Goal: Transaction & Acquisition: Obtain resource

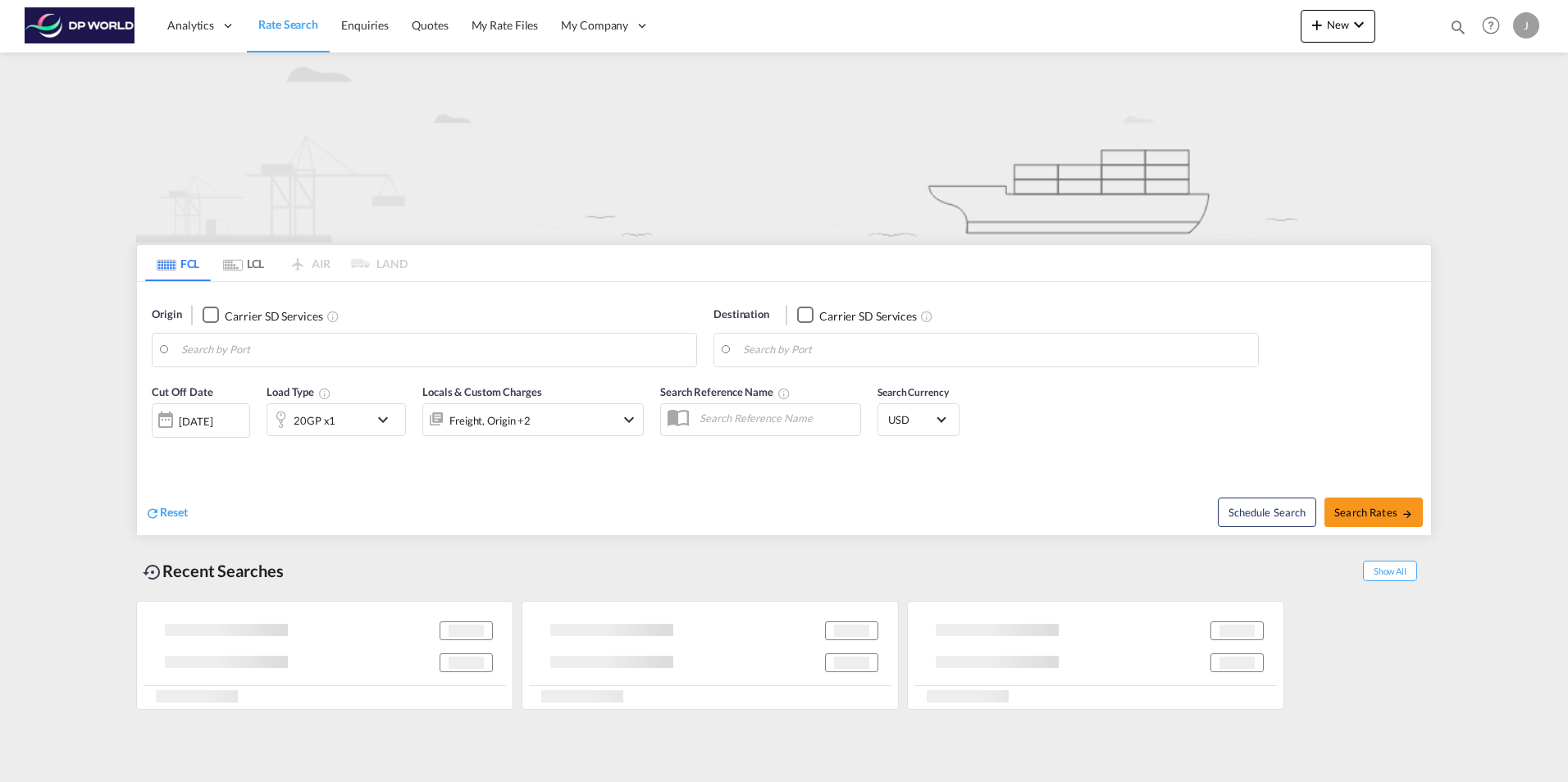
type input "Mobile, [GEOGRAPHIC_DATA], USMOB"
type input "Itajai, BRITJ"
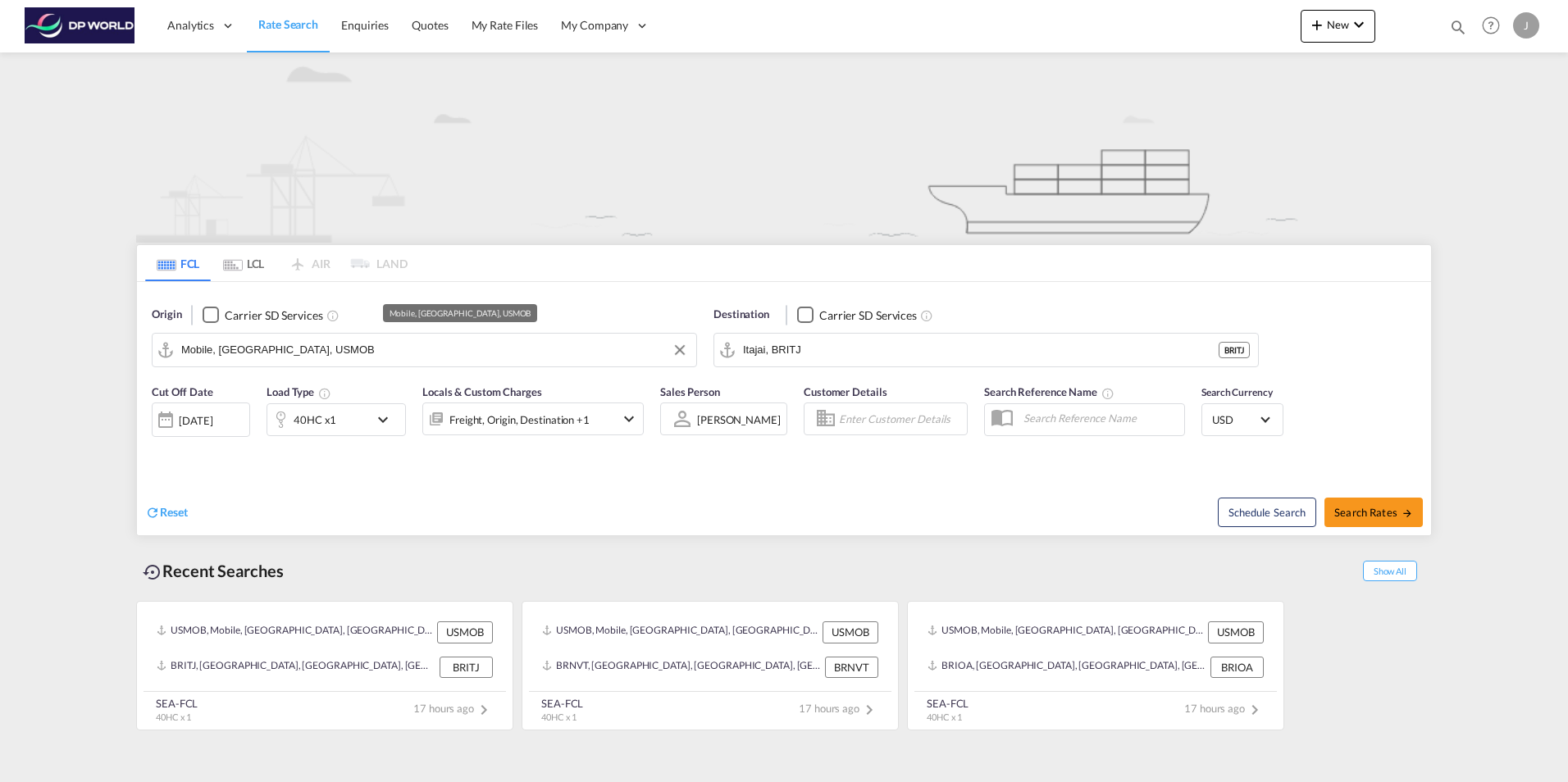
click at [299, 355] on input "Mobile, [GEOGRAPHIC_DATA], USMOB" at bounding box center [434, 349] width 507 height 24
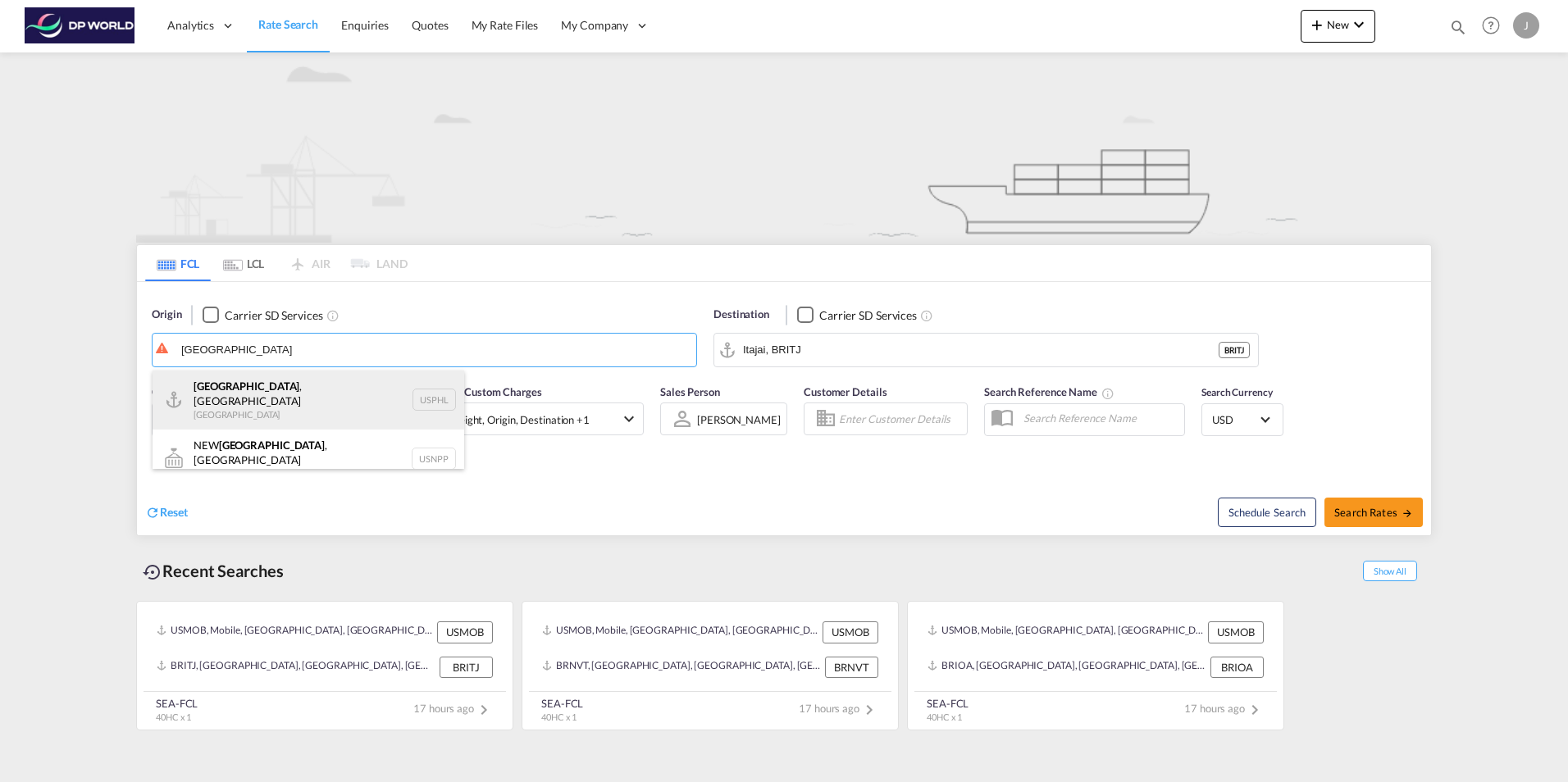
click at [207, 391] on div "[GEOGRAPHIC_DATA] , [GEOGRAPHIC_DATA] [GEOGRAPHIC_DATA] USPHL" at bounding box center [308, 400] width 312 height 59
type input "[GEOGRAPHIC_DATA], [GEOGRAPHIC_DATA], USPHL"
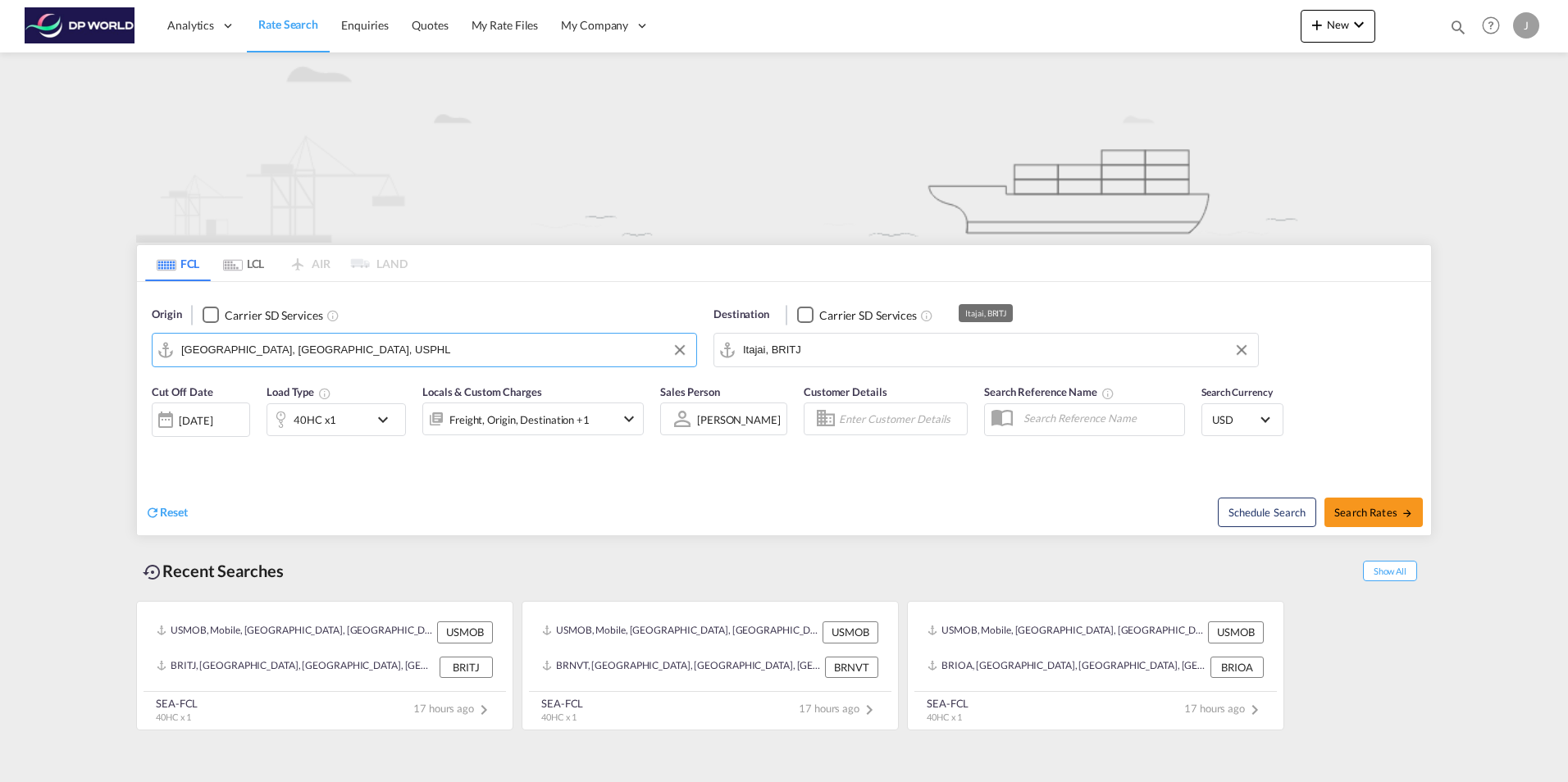
click at [812, 346] on input "Itajai, BRITJ" at bounding box center [996, 349] width 507 height 24
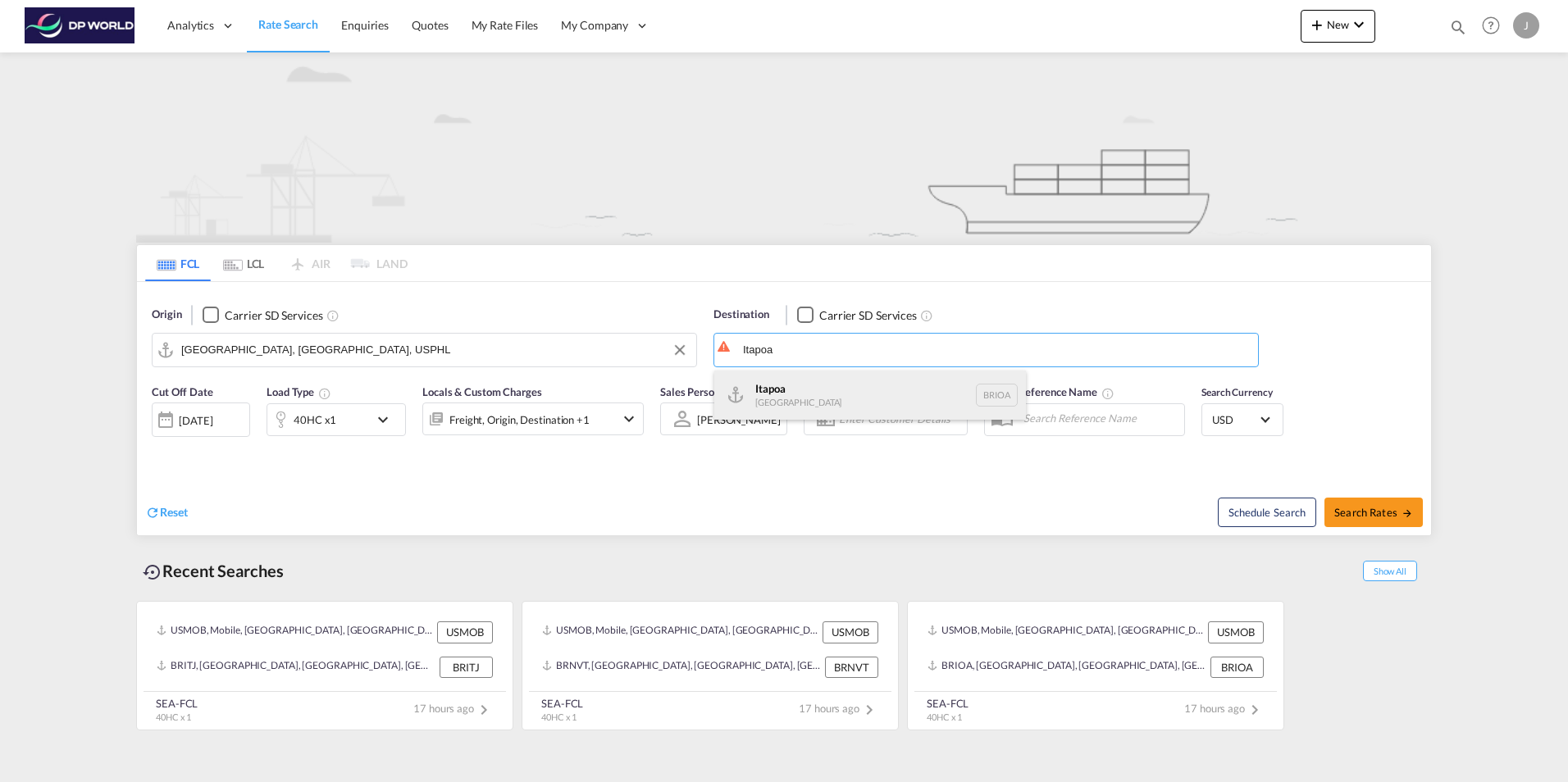
click at [783, 388] on div "Itapoa [GEOGRAPHIC_DATA] BRIOA" at bounding box center [870, 395] width 312 height 49
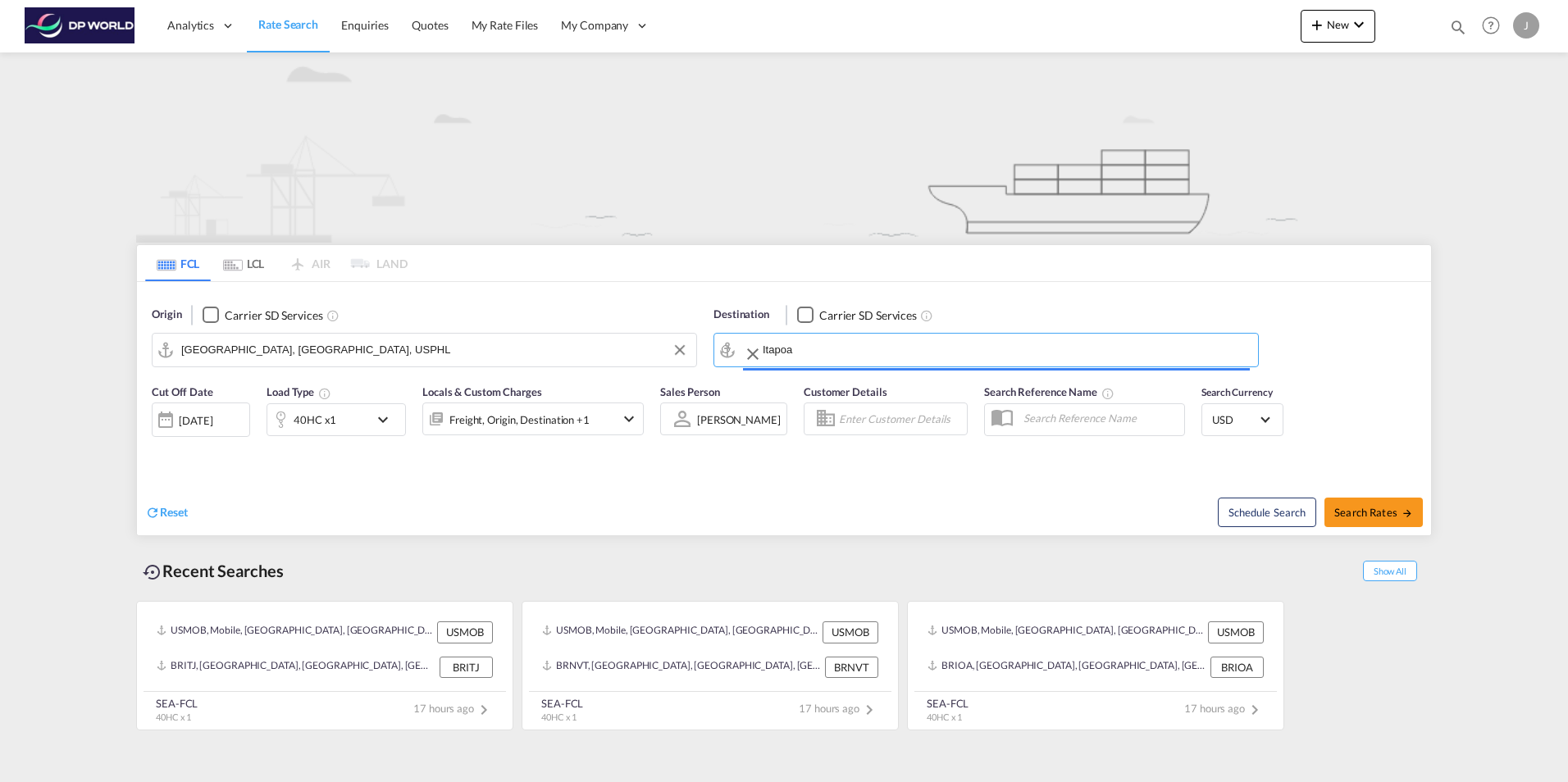
type input "Itapoa, BRIOA"
click at [199, 419] on div "[DATE]" at bounding box center [195, 421] width 34 height 15
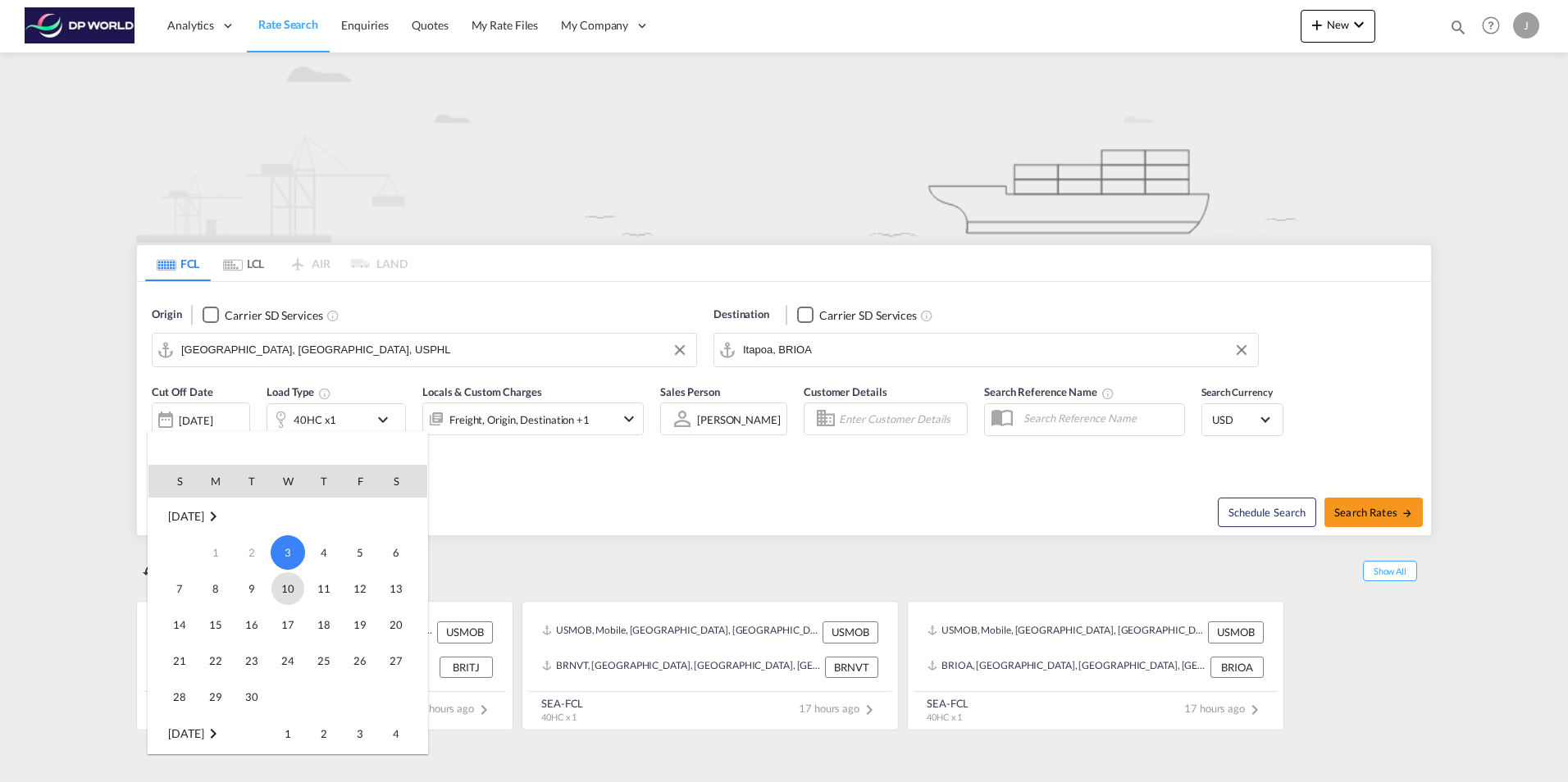
click at [282, 586] on span "10" at bounding box center [287, 589] width 33 height 33
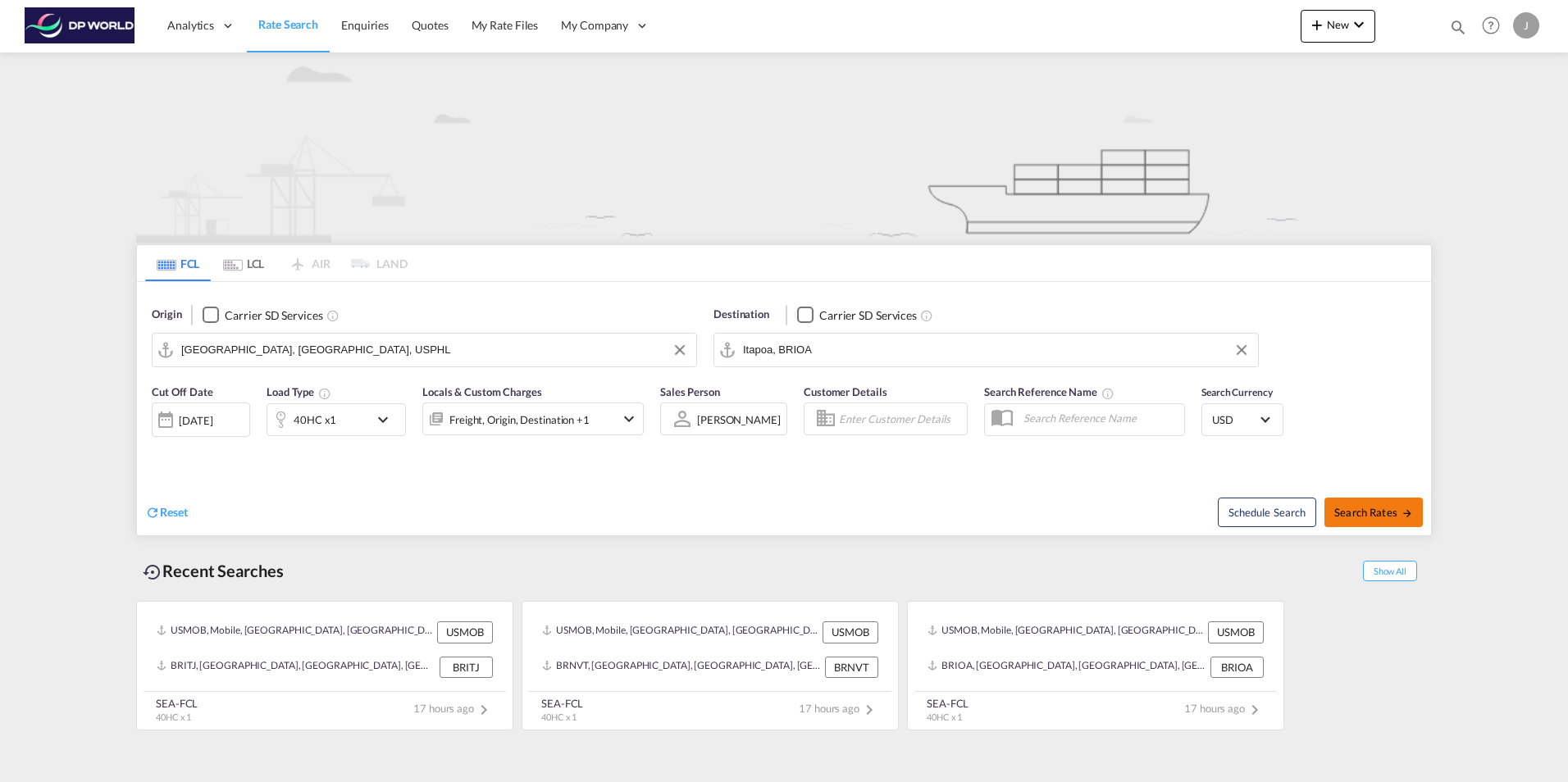
click at [1357, 504] on button "Search Rates" at bounding box center [1374, 512] width 99 height 29
type input "USPHL to BRIOA / [DATE]"
